Goal: Register for event/course

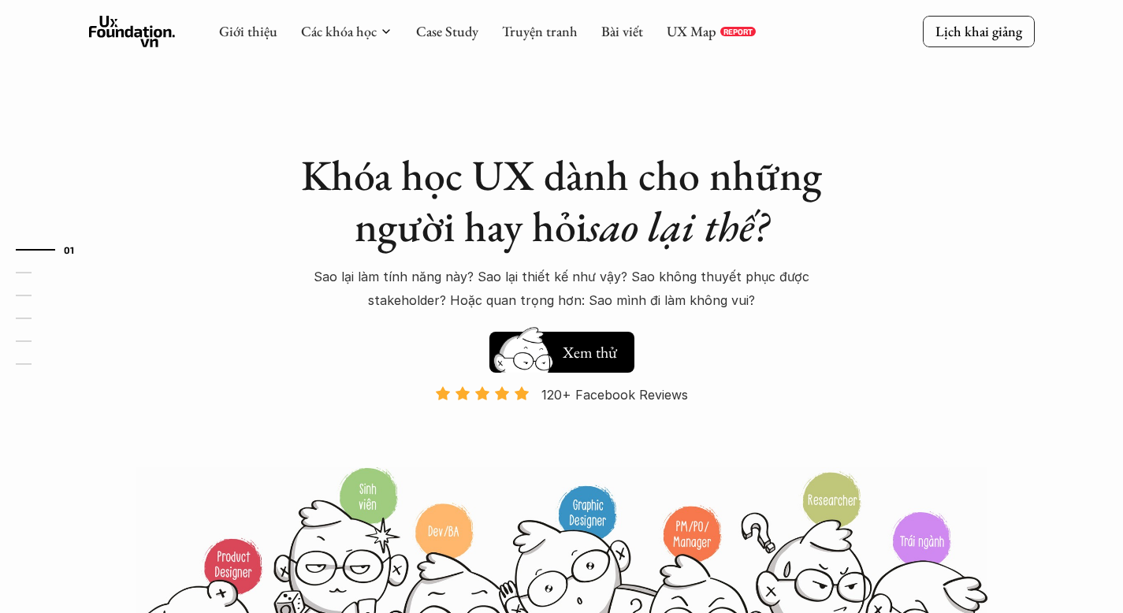
click at [692, 39] on link "UX Map" at bounding box center [692, 31] width 50 height 18
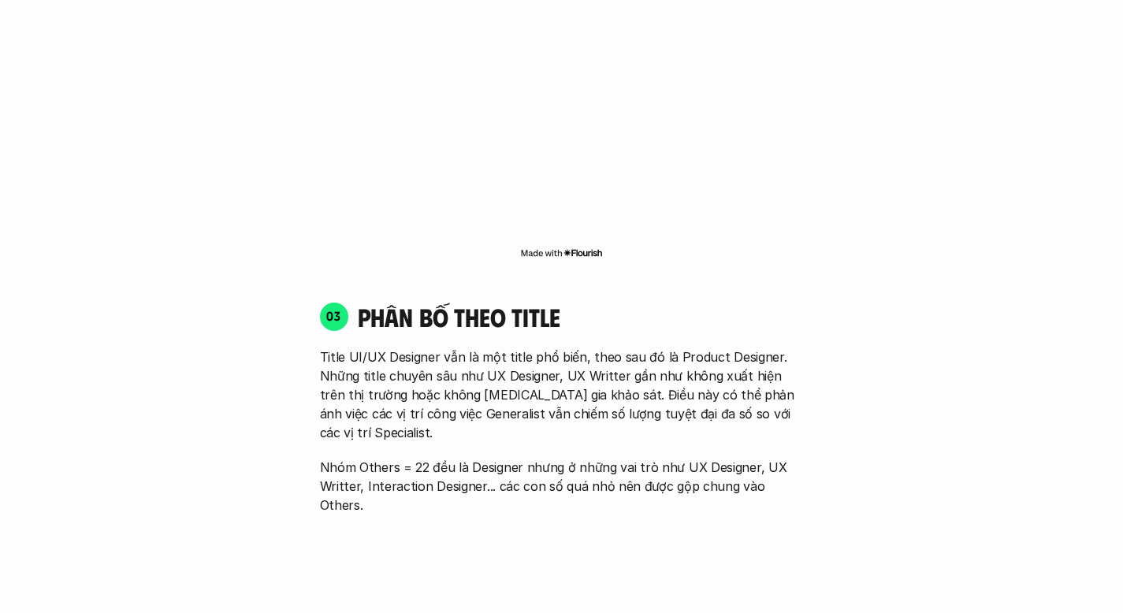
scroll to position [2158, 0]
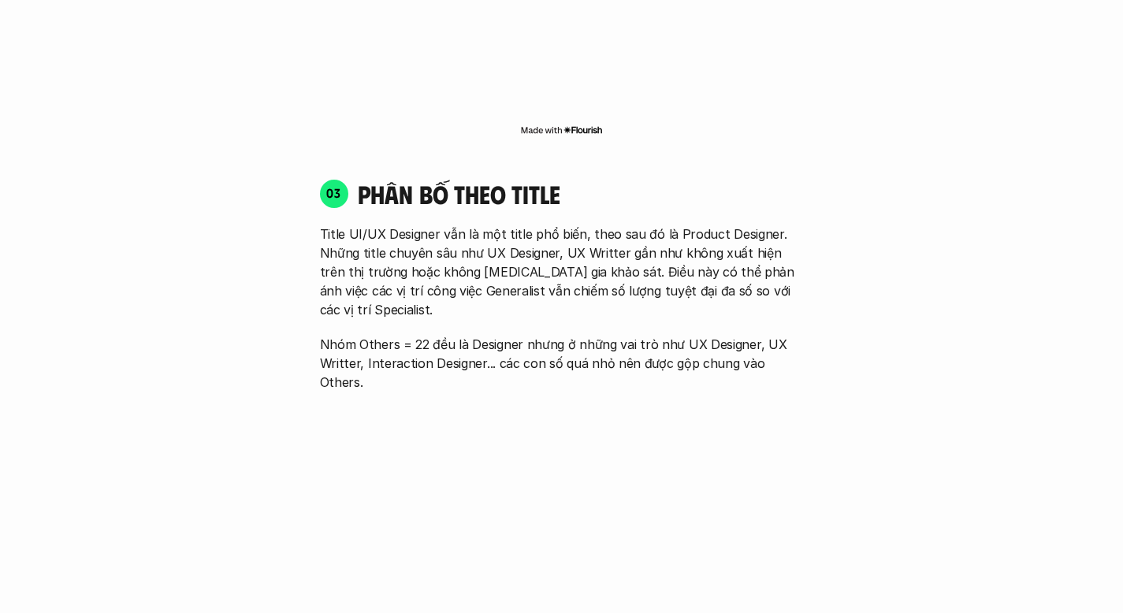
click at [580, 124] on img at bounding box center [561, 130] width 83 height 13
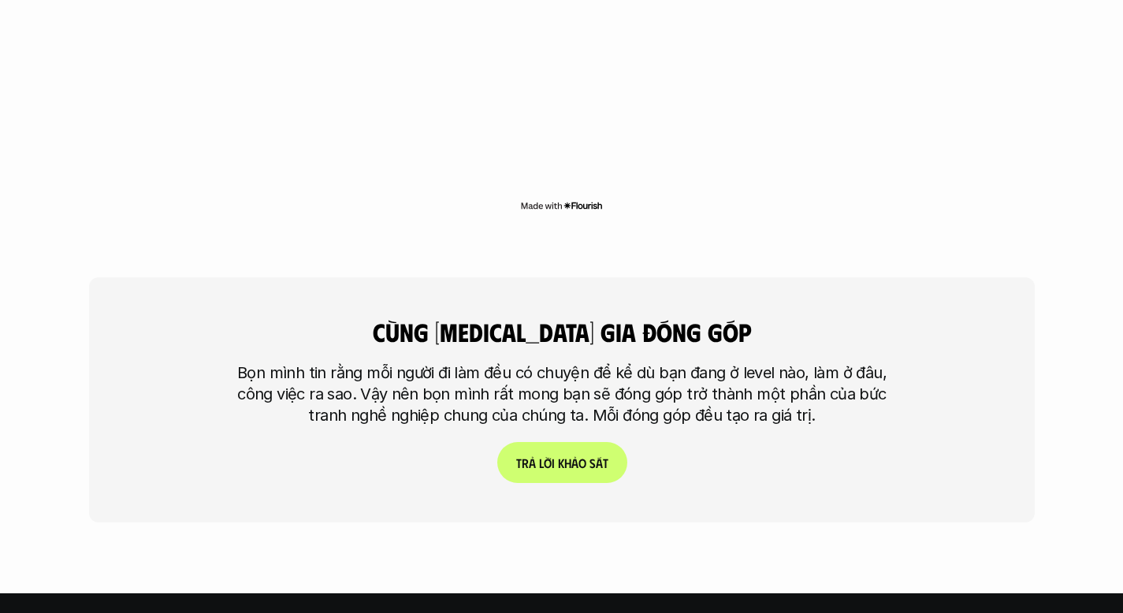
scroll to position [3674, 0]
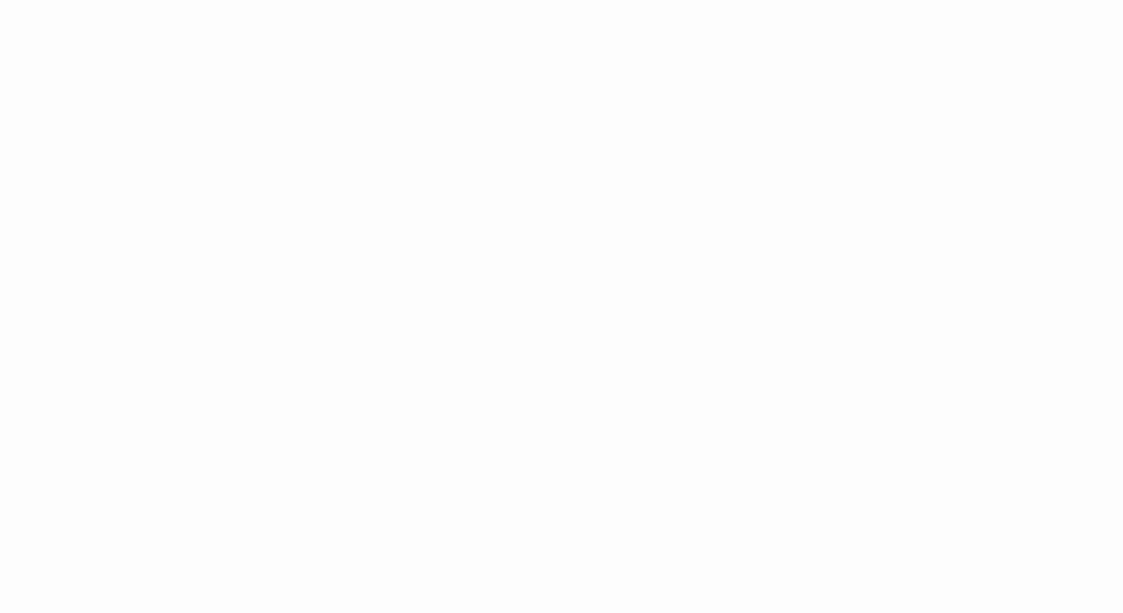
scroll to position [3388, 0]
